Goal: Task Accomplishment & Management: Use online tool/utility

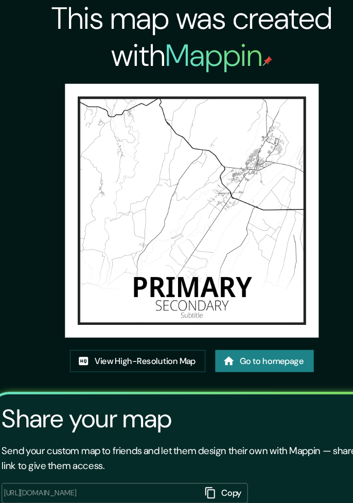
click at [159, 305] on link "View High-Resolution Map" at bounding box center [131, 302] width 113 height 19
click at [267, 303] on link "Go to homepage" at bounding box center [237, 302] width 82 height 19
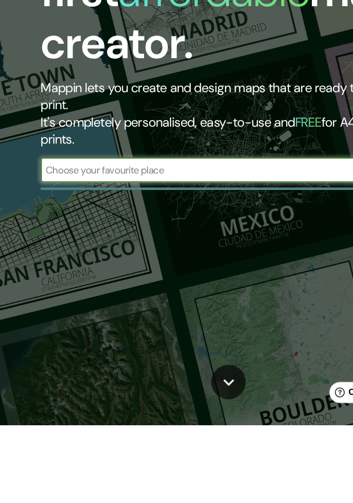
click at [59, 290] on input "text" at bounding box center [165, 290] width 262 height 12
click at [75, 291] on input "Aldea miriam II" at bounding box center [165, 290] width 262 height 12
click at [124, 295] on input "Aldea Miriam II" at bounding box center [165, 290] width 262 height 12
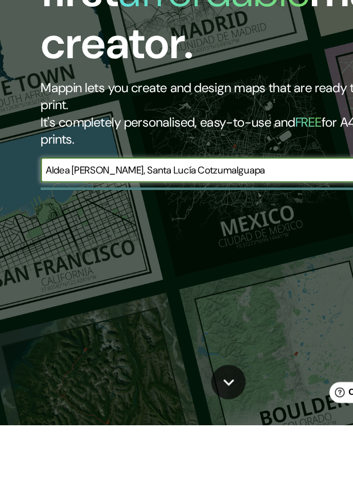
type input "Aldea Miriam II, Santa Lucía Cotzumalguapa"
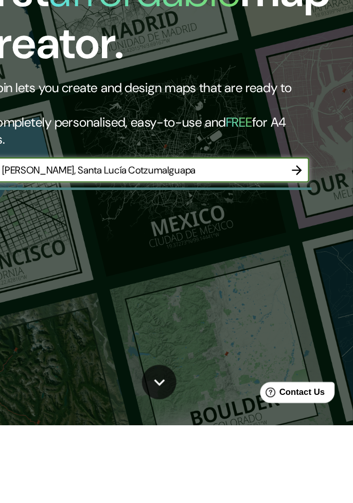
click at [306, 295] on icon "button" at bounding box center [306, 290] width 12 height 12
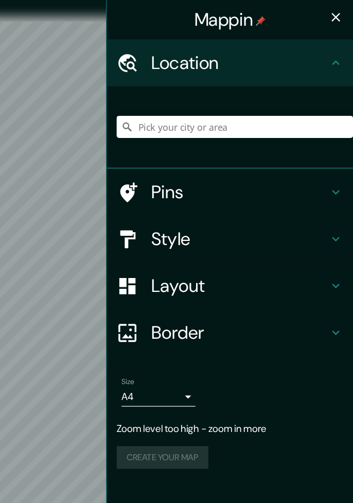
click at [339, 16] on icon "button" at bounding box center [339, 14] width 12 height 12
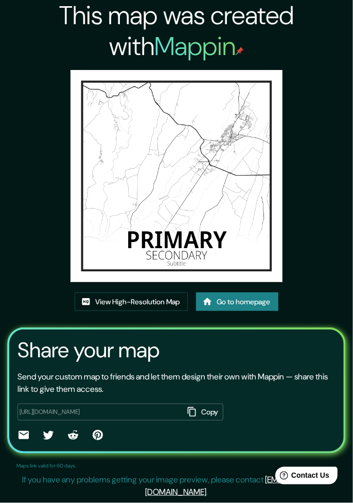
click at [262, 298] on link "Go to homepage" at bounding box center [237, 302] width 82 height 19
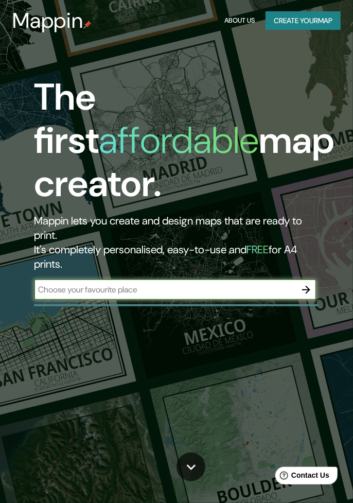
click at [300, 21] on button "Create your map" at bounding box center [303, 20] width 75 height 19
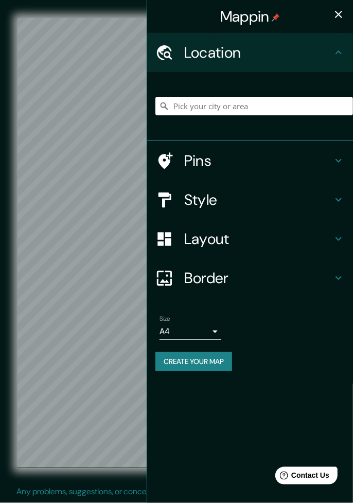
click at [338, 52] on icon at bounding box center [339, 52] width 6 height 4
click at [190, 110] on input "Pick your city or area" at bounding box center [255, 106] width 198 height 19
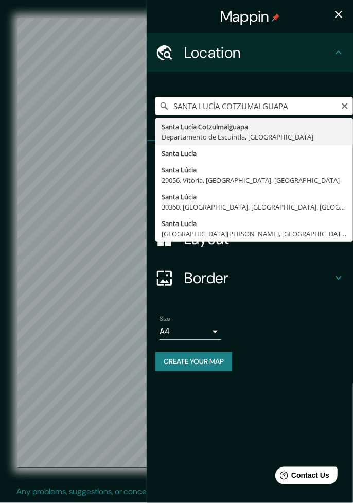
type input "Santa Lucía Cotzulmalguapa, Departamento de Escuintla, Guatemala"
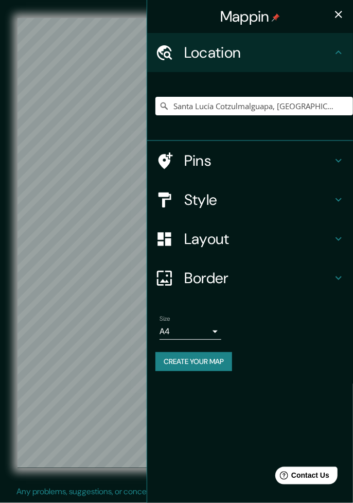
click at [339, 15] on icon "button" at bounding box center [339, 14] width 12 height 12
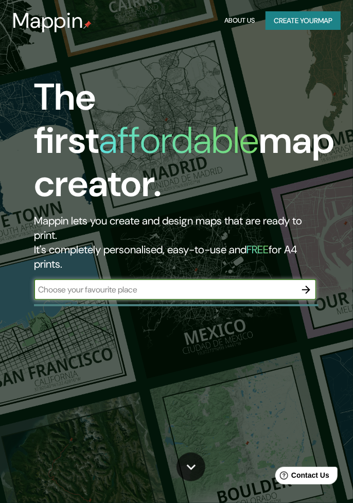
click at [308, 23] on button "Create your map" at bounding box center [303, 20] width 75 height 19
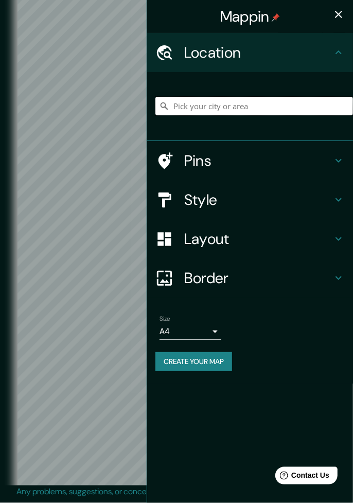
click at [194, 106] on input "Pick your city or area" at bounding box center [255, 106] width 198 height 19
click at [200, 107] on input "Pick your city or area" at bounding box center [255, 106] width 198 height 19
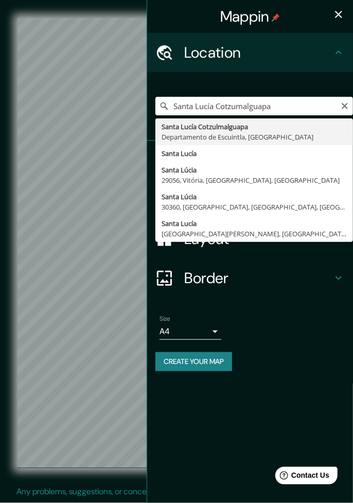
type input "Santa Lucía Cotzulmalguapa, Departamento de Escuintla, Guatemala"
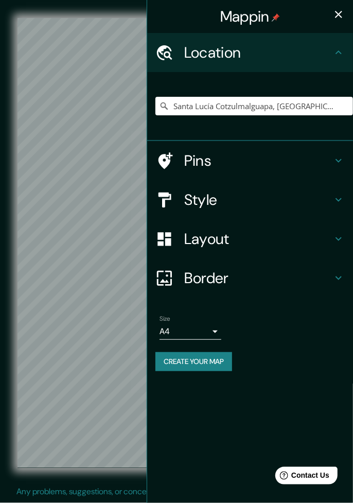
click at [342, 20] on icon "button" at bounding box center [339, 14] width 12 height 12
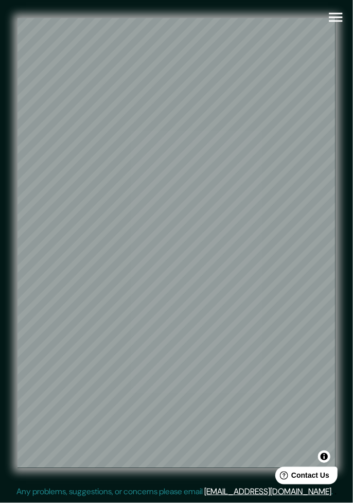
click at [341, 24] on icon "button" at bounding box center [336, 17] width 18 height 18
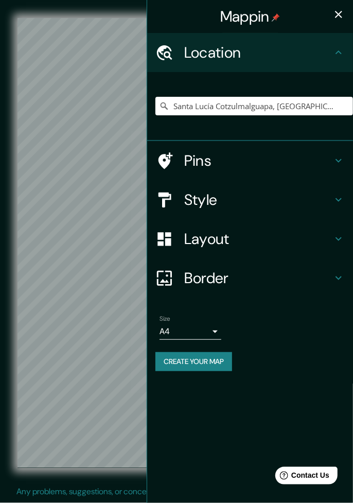
click at [205, 363] on button "Create your map" at bounding box center [194, 361] width 77 height 19
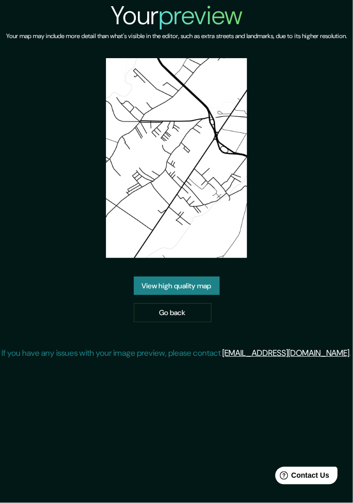
click at [179, 296] on link "View high quality map" at bounding box center [177, 286] width 86 height 19
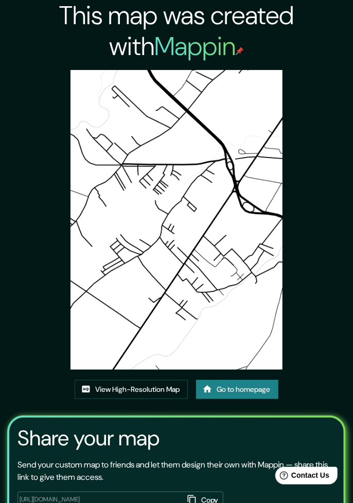
scroll to position [26, 0]
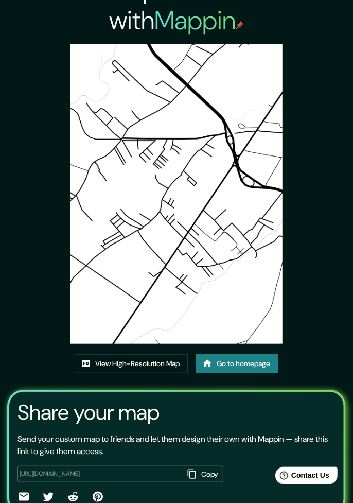
click at [208, 476] on button "Copy" at bounding box center [204, 474] width 40 height 17
click at [97, 414] on h3 "Share your map" at bounding box center [89, 412] width 142 height 25
click at [257, 367] on link "Go to homepage" at bounding box center [237, 363] width 82 height 19
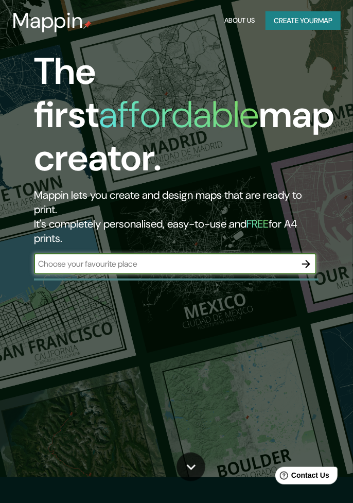
click at [236, 367] on div "The first affordable map creator. Mappin lets you create and design maps that a…" at bounding box center [176, 225] width 353 height 503
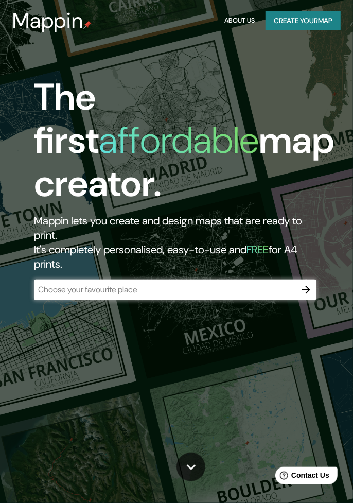
click at [314, 25] on button "Create your map" at bounding box center [303, 20] width 75 height 19
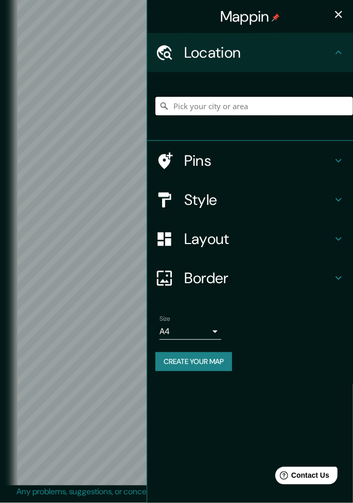
click at [192, 109] on input "Pick your city or area" at bounding box center [255, 106] width 198 height 19
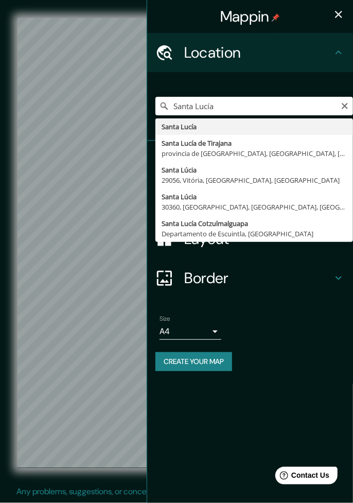
type input "Santa Lucía Cotzulmalguapa, [GEOGRAPHIC_DATA], [GEOGRAPHIC_DATA]"
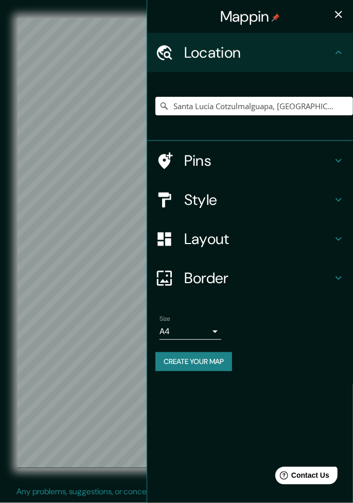
click at [344, 19] on icon "button" at bounding box center [339, 14] width 12 height 12
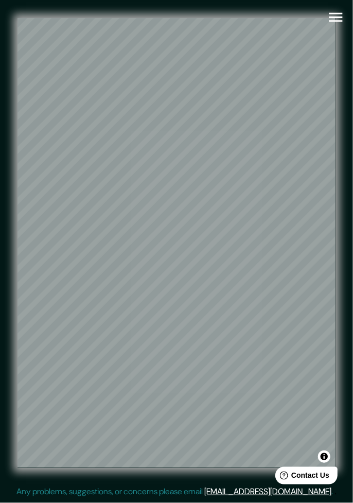
click at [339, 21] on icon "button" at bounding box center [335, 17] width 13 height 9
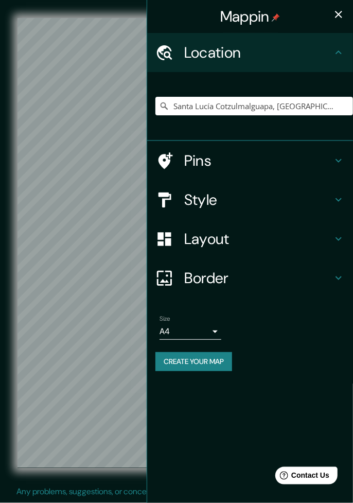
click at [207, 363] on button "Create your map" at bounding box center [194, 361] width 77 height 19
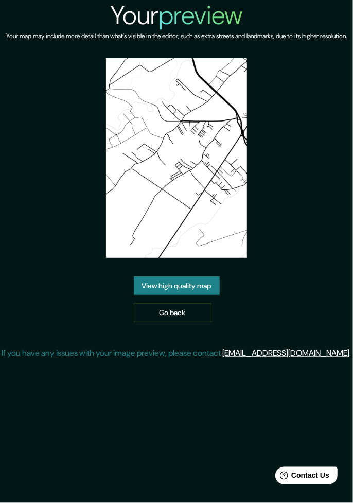
click at [180, 296] on link "View high quality map" at bounding box center [177, 286] width 86 height 19
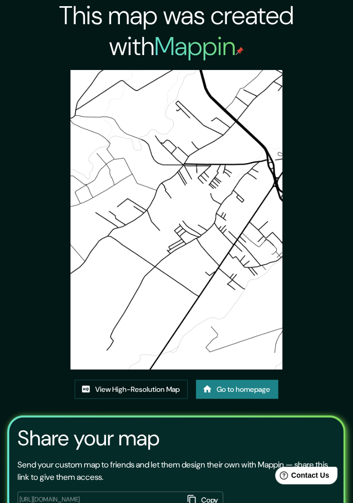
scroll to position [26, 0]
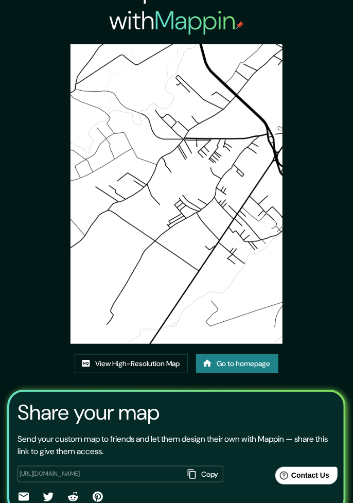
click at [207, 475] on button "Copy" at bounding box center [204, 474] width 40 height 17
click at [148, 366] on link "View High-Resolution Map" at bounding box center [131, 363] width 113 height 19
